Goal: Check status: Check status

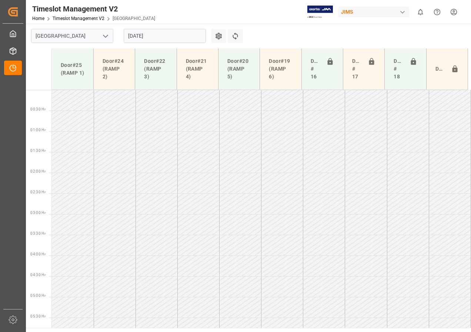
scroll to position [195, 0]
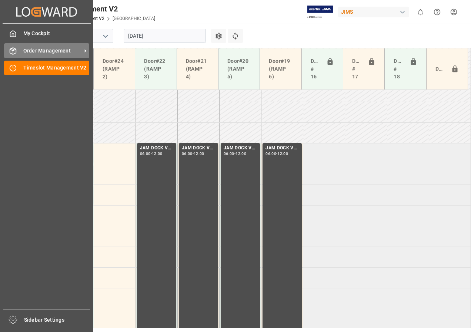
click at [47, 54] on span "Order Management" at bounding box center [52, 51] width 58 height 8
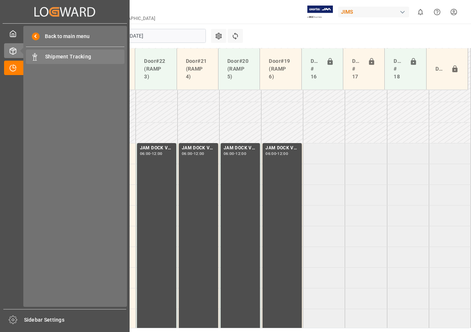
click at [58, 59] on span "Shipment Tracking" at bounding box center [85, 57] width 80 height 8
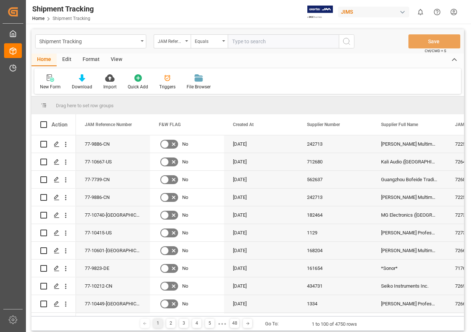
click at [118, 62] on div "View" at bounding box center [116, 60] width 23 height 13
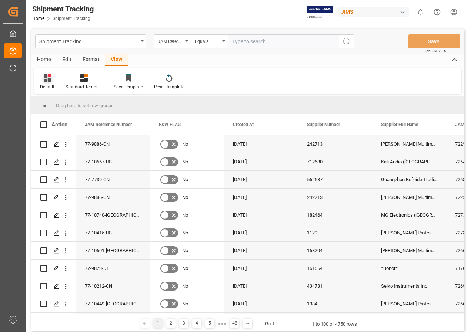
click at [48, 77] on icon at bounding box center [48, 75] width 3 height 3
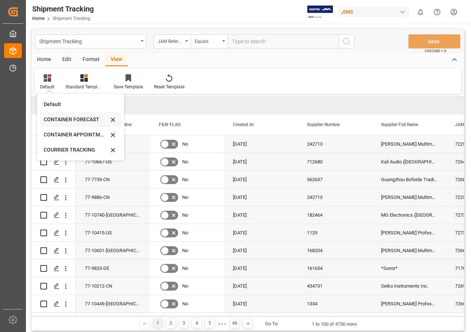
click at [61, 117] on div "CONTAINER FORECAST" at bounding box center [76, 120] width 65 height 8
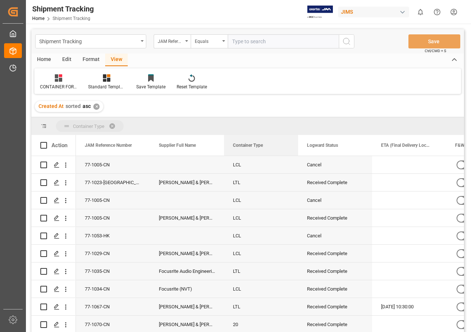
drag, startPoint x: 329, startPoint y: 144, endPoint x: 181, endPoint y: 124, distance: 149.3
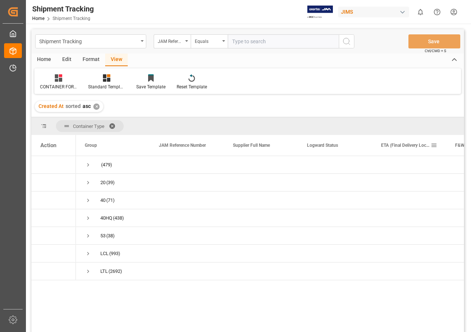
click at [434, 145] on span at bounding box center [433, 145] width 7 height 7
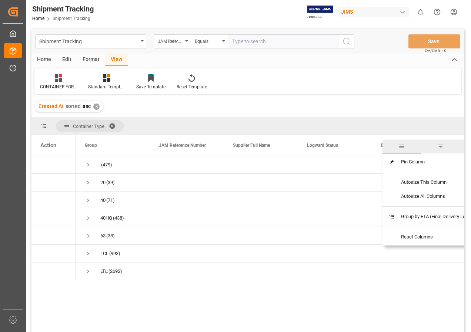
click at [443, 146] on span "filter" at bounding box center [440, 146] width 7 height 7
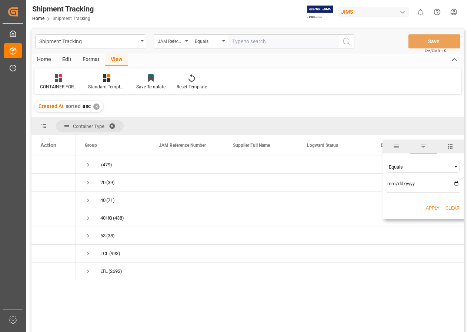
click at [455, 166] on span "Filtering operator" at bounding box center [455, 167] width 7 height 7
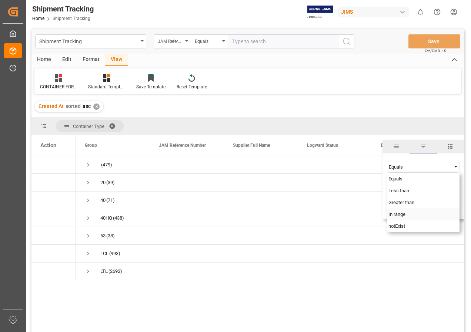
click at [403, 214] on span "In range" at bounding box center [396, 215] width 17 height 6
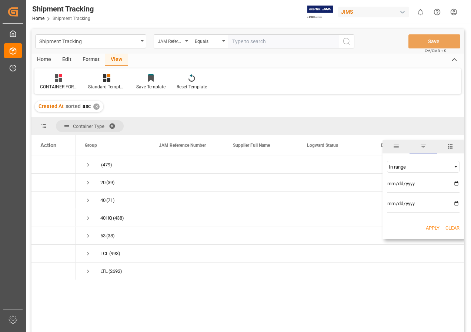
click at [455, 182] on input "date" at bounding box center [423, 185] width 73 height 15
type input "[DATE]"
click at [456, 203] on input "date" at bounding box center [423, 205] width 73 height 15
type input "[DATE]"
click at [455, 183] on input "[DATE]" at bounding box center [423, 185] width 73 height 15
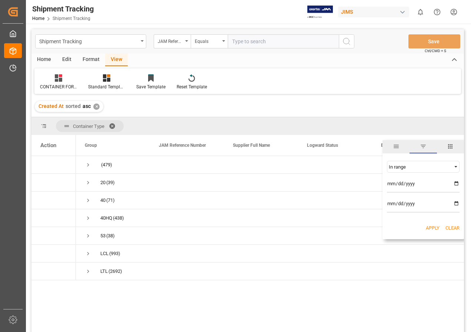
type input "[DATE]"
click at [431, 227] on button "Apply" at bounding box center [433, 228] width 14 height 7
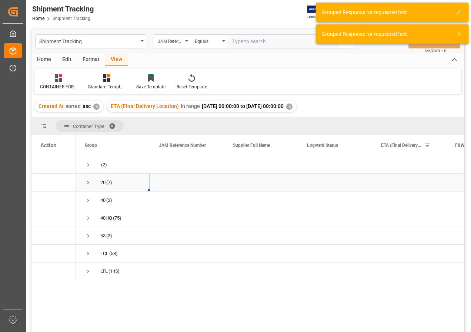
click at [102, 183] on div "20" at bounding box center [102, 182] width 5 height 17
click at [88, 182] on span "Press SPACE to select this row." at bounding box center [88, 182] width 7 height 7
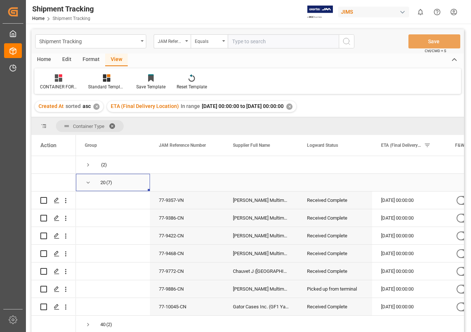
click at [91, 182] on span "Press SPACE to select this row." at bounding box center [88, 182] width 7 height 7
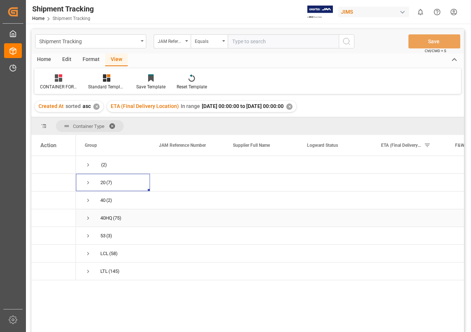
click at [88, 217] on span "Press SPACE to select this row." at bounding box center [88, 218] width 7 height 7
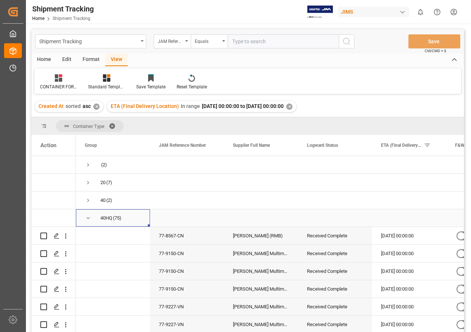
click at [86, 217] on span "Press SPACE to select this row." at bounding box center [88, 218] width 7 height 7
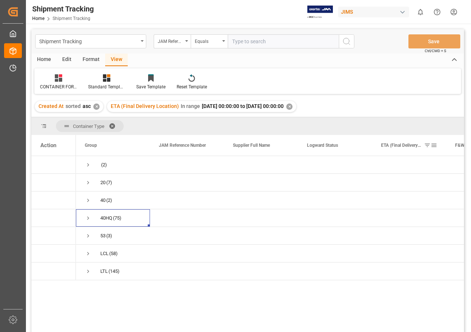
click at [427, 146] on span at bounding box center [427, 145] width 7 height 7
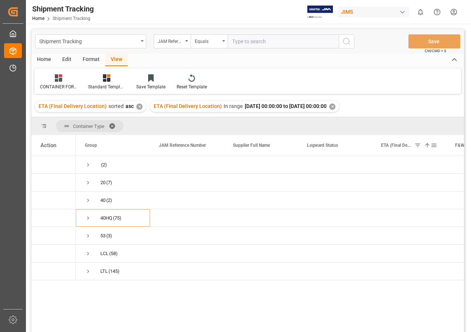
click at [426, 145] on span at bounding box center [427, 145] width 7 height 7
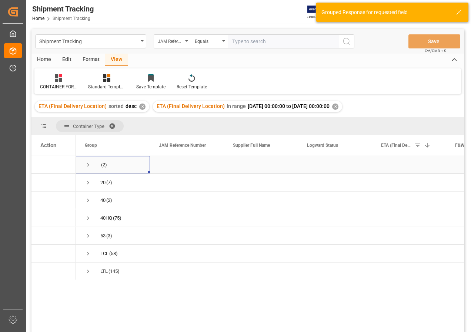
click at [91, 165] on span "Press SPACE to select this row." at bounding box center [88, 165] width 7 height 7
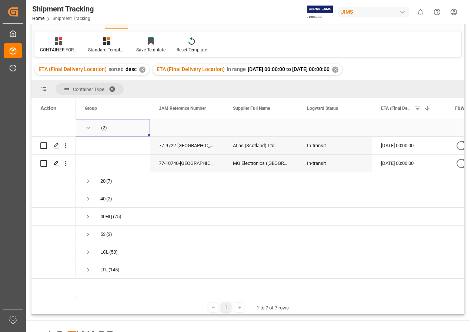
click at [88, 129] on span "Press SPACE to select this row." at bounding box center [88, 128] width 7 height 7
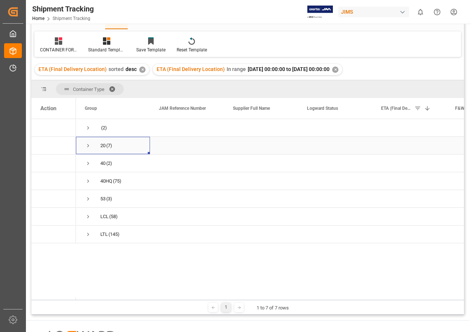
click at [87, 145] on span "Press SPACE to select this row." at bounding box center [88, 145] width 7 height 7
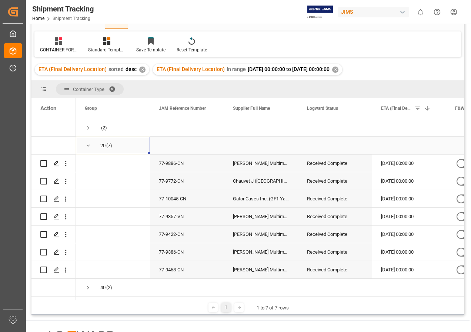
click at [88, 145] on span "Press SPACE to select this row." at bounding box center [88, 145] width 7 height 7
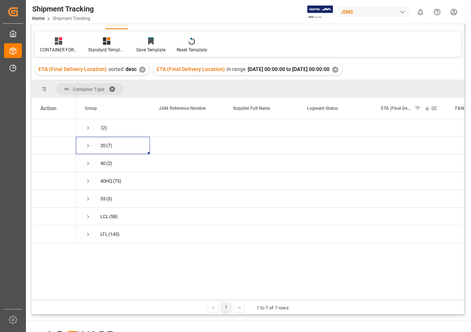
click at [418, 108] on span at bounding box center [417, 108] width 7 height 7
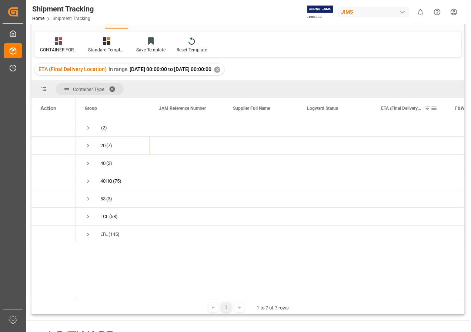
click at [427, 109] on span at bounding box center [427, 108] width 7 height 7
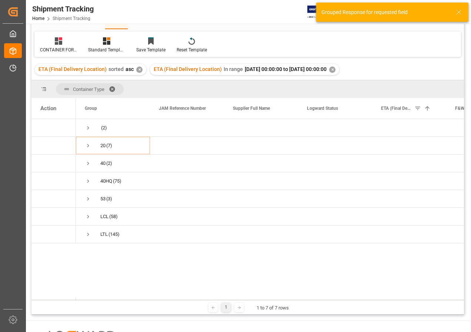
click at [335, 68] on div "✕" at bounding box center [332, 70] width 6 height 6
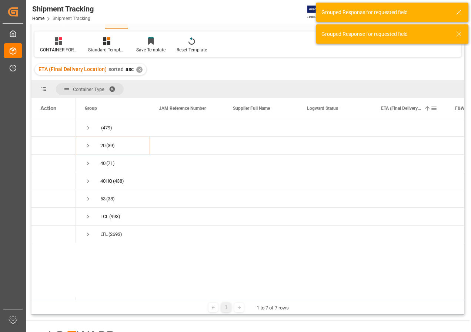
click at [433, 107] on span at bounding box center [433, 108] width 7 height 7
click at [455, 128] on span "Filtering operator" at bounding box center [455, 130] width 7 height 7
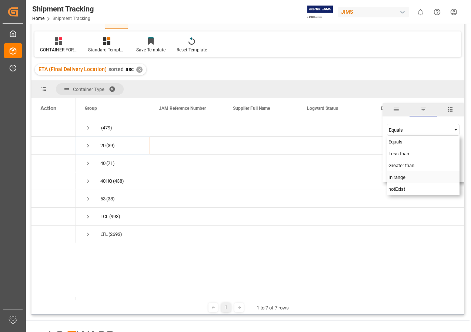
click at [400, 176] on span "In range" at bounding box center [396, 178] width 17 height 6
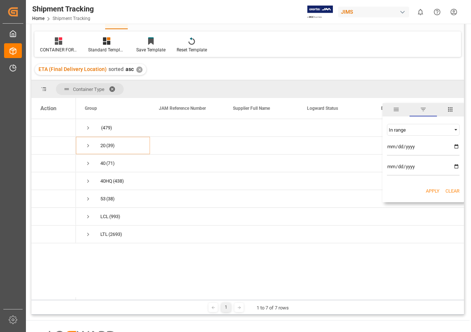
click at [456, 145] on input "date" at bounding box center [423, 148] width 73 height 15
type input "[DATE]"
click at [456, 166] on input "date" at bounding box center [423, 168] width 73 height 15
type input "[DATE]"
click at [428, 190] on button "Apply" at bounding box center [433, 191] width 14 height 7
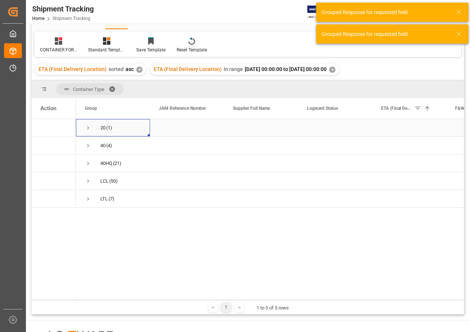
click at [86, 127] on span "Press SPACE to select this row." at bounding box center [88, 128] width 7 height 7
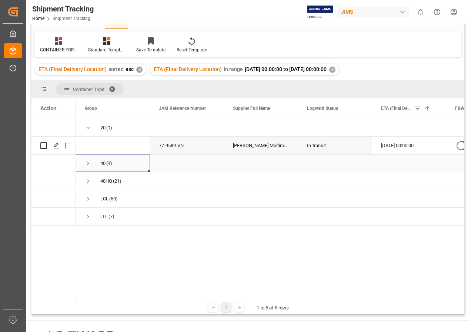
click at [89, 163] on span "Press SPACE to select this row." at bounding box center [88, 163] width 7 height 7
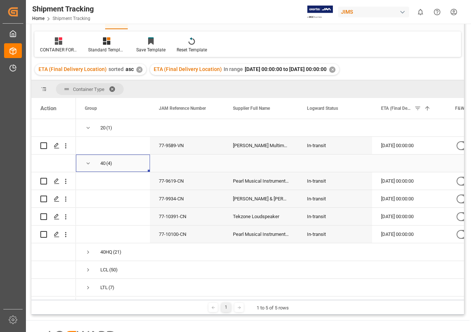
click at [89, 163] on span "Press SPACE to select this row." at bounding box center [88, 163] width 7 height 7
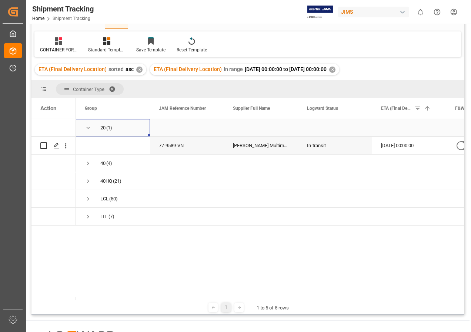
click at [87, 128] on span "Press SPACE to select this row." at bounding box center [88, 128] width 7 height 7
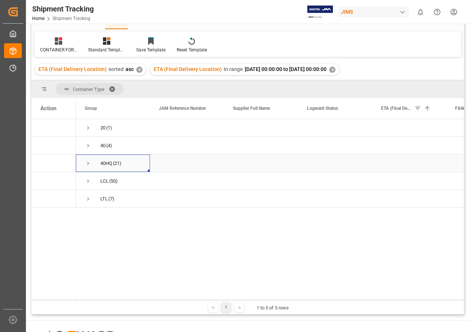
click at [85, 163] on span "Press SPACE to select this row." at bounding box center [88, 163] width 7 height 7
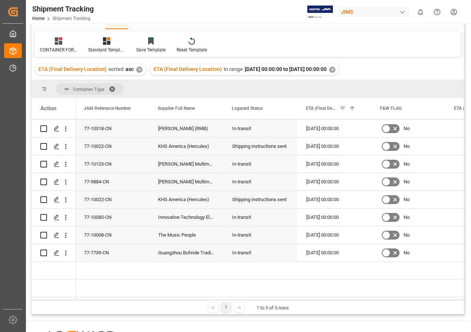
scroll to position [0, 75]
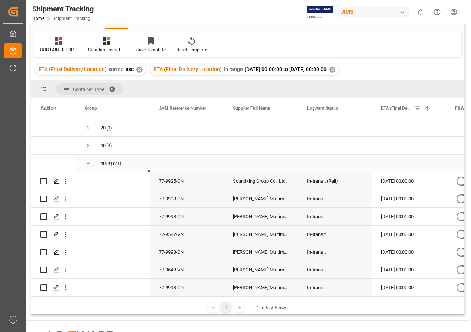
click at [88, 164] on span "Press SPACE to select this row." at bounding box center [88, 163] width 7 height 7
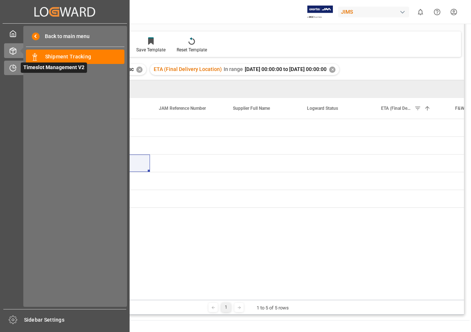
click at [47, 68] on span "Timeslot Management V2" at bounding box center [54, 68] width 66 height 10
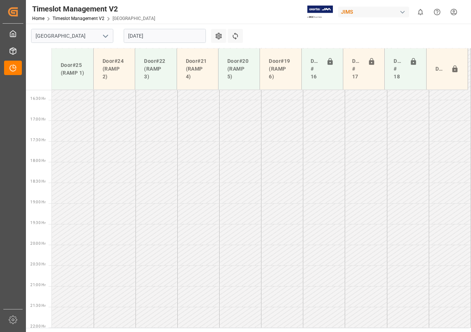
click at [164, 35] on input "[DATE]" at bounding box center [165, 36] width 82 height 14
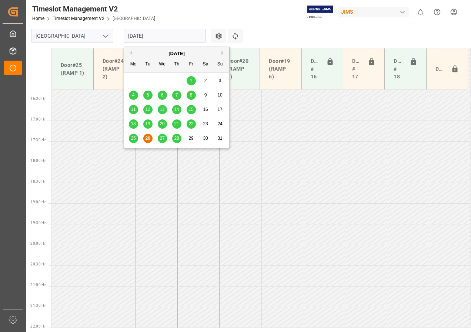
click at [172, 140] on div "28" at bounding box center [176, 138] width 9 height 9
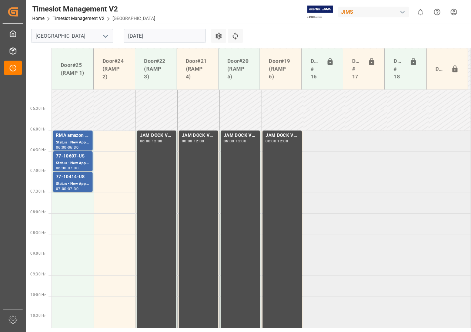
click at [141, 35] on input "[DATE]" at bounding box center [165, 36] width 82 height 14
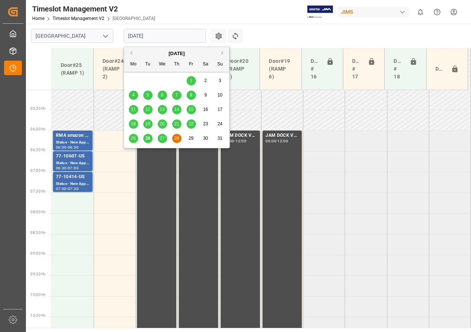
click at [161, 138] on span "27" at bounding box center [161, 138] width 5 height 5
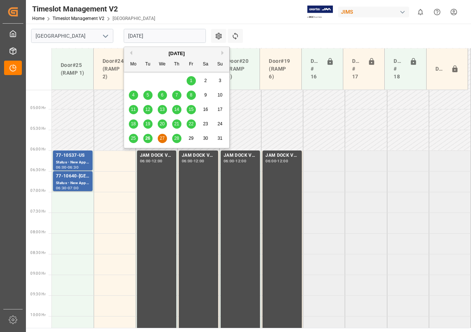
click at [146, 36] on input "[DATE]" at bounding box center [165, 36] width 82 height 14
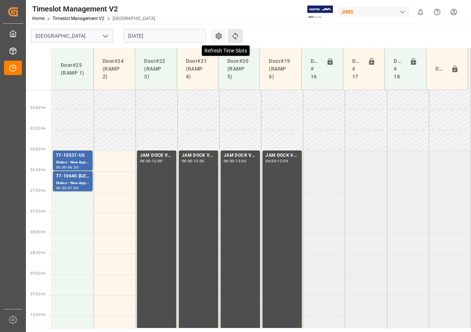
click at [234, 36] on icon at bounding box center [235, 36] width 8 height 8
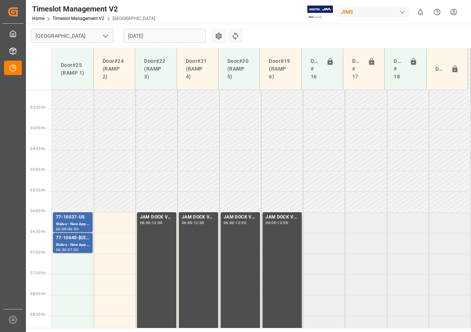
scroll to position [119, 0]
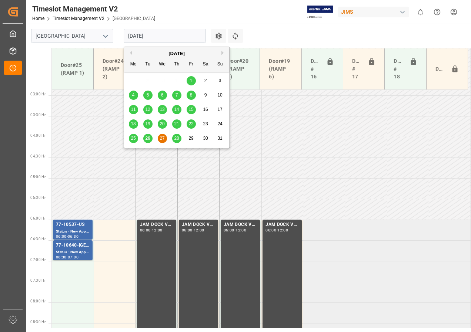
click at [171, 34] on input "[DATE]" at bounding box center [165, 36] width 82 height 14
click at [178, 138] on span "28" at bounding box center [176, 138] width 5 height 5
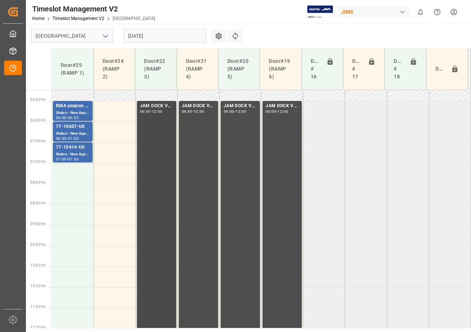
scroll to position [193, 0]
